Goal: Check status: Check status

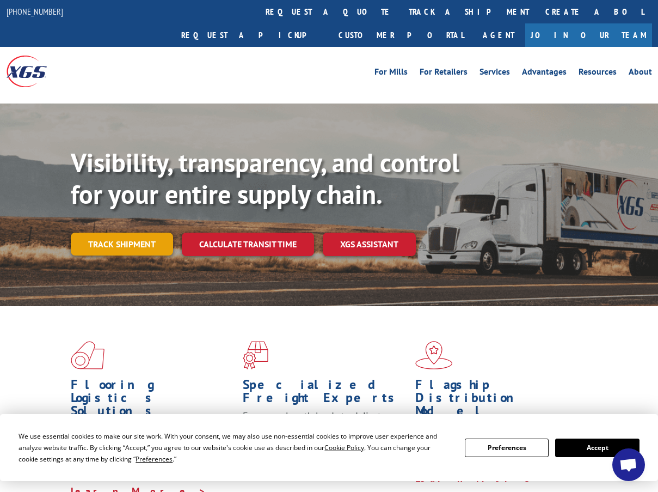
click at [105, 232] on link "Track shipment" at bounding box center [122, 243] width 102 height 23
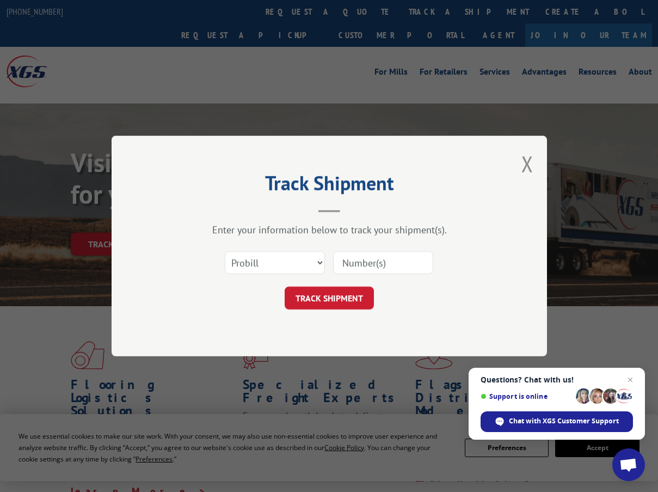
click at [378, 267] on input at bounding box center [383, 262] width 100 height 23
paste input "15659750"
type input "15659750"
click at [342, 306] on button "TRACK SHIPMENT" at bounding box center [329, 297] width 89 height 23
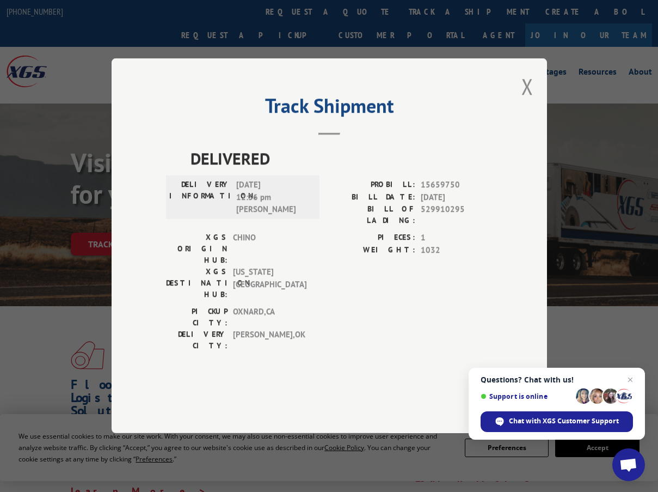
drag, startPoint x: 235, startPoint y: 212, endPoint x: 289, endPoint y: 211, distance: 54.4
click at [289, 211] on div "DELIVERY INFORMATION: 10/07/2025 12:36 pm Daniel" at bounding box center [242, 197] width 147 height 37
copy span "10/07/2025"
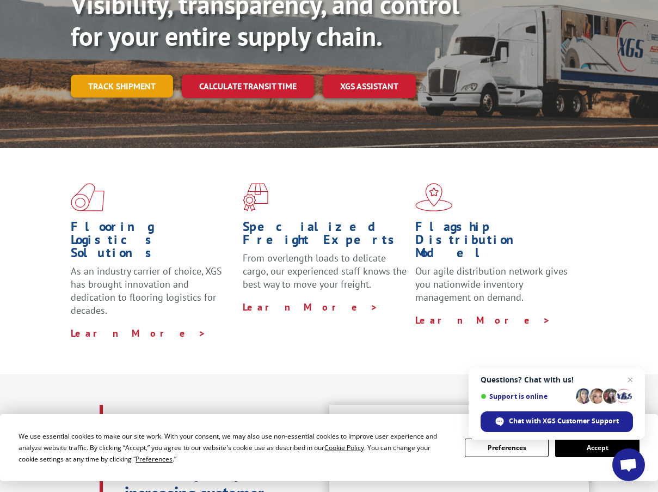
scroll to position [103, 0]
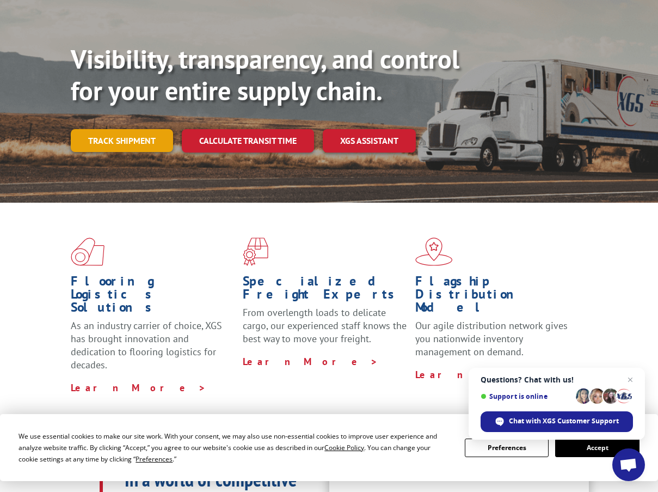
click at [136, 129] on link "Track shipment" at bounding box center [122, 140] width 102 height 23
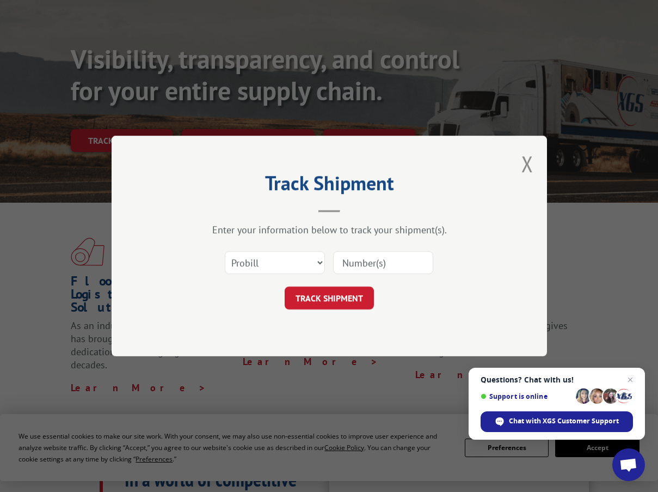
drag, startPoint x: 390, startPoint y: 258, endPoint x: 391, endPoint y: 265, distance: 7.3
click at [390, 258] on input at bounding box center [383, 262] width 100 height 23
paste input "15659745"
type input "15659745"
click at [335, 297] on button "TRACK SHIPMENT" at bounding box center [329, 297] width 89 height 23
